Goal: Check status: Check status

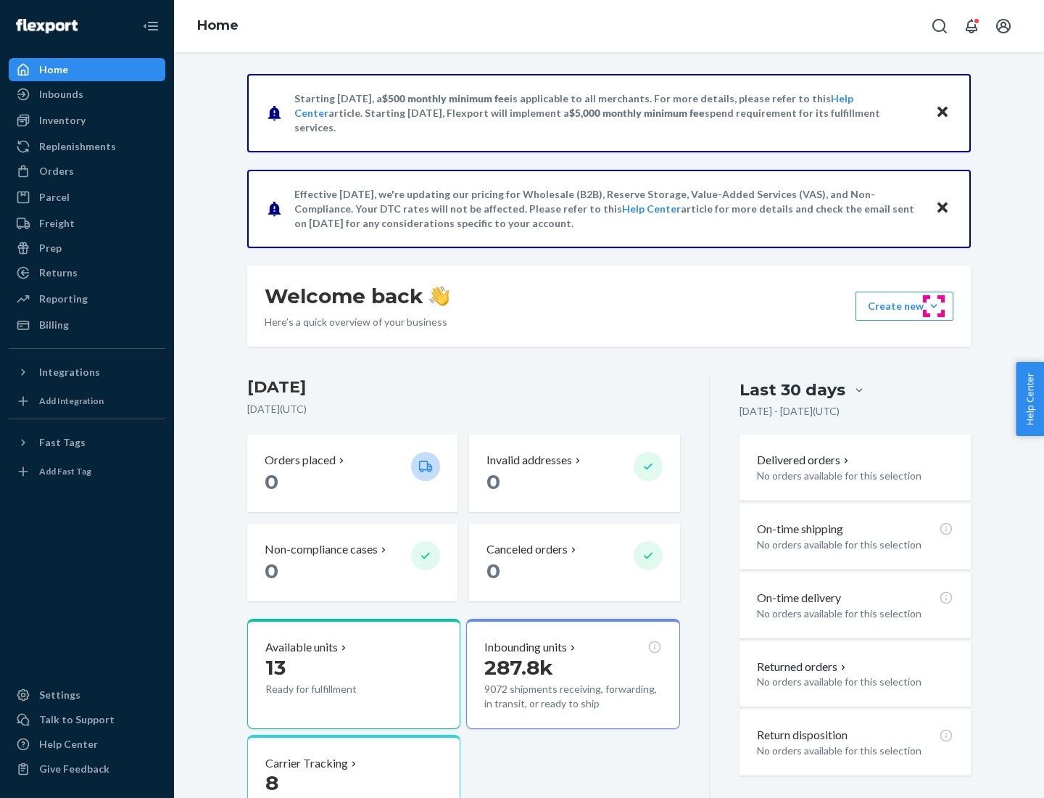
click at [934, 306] on button "Create new Create new inbound Create new order Create new product" at bounding box center [905, 305] width 98 height 29
click at [49, 248] on div "Prep" at bounding box center [50, 248] width 22 height 15
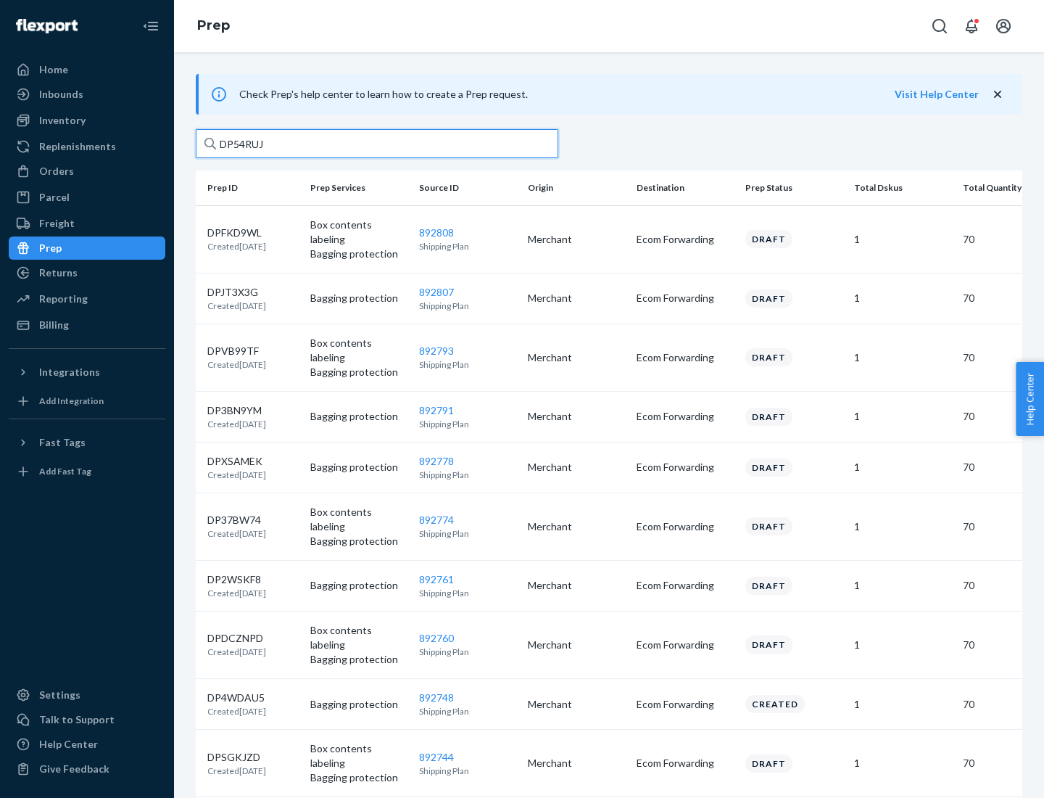
type input "DP54RUJL"
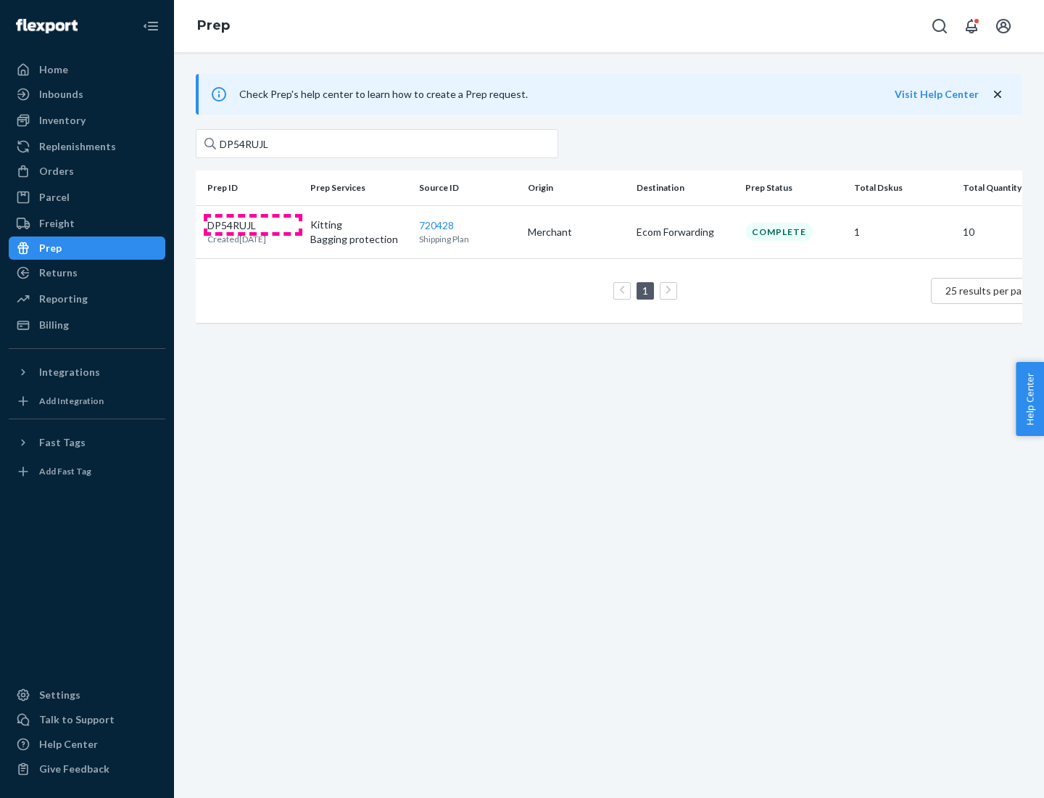
click at [253, 224] on p "DP54RUJL" at bounding box center [236, 225] width 59 height 15
